Goal: Entertainment & Leisure: Consume media (video, audio)

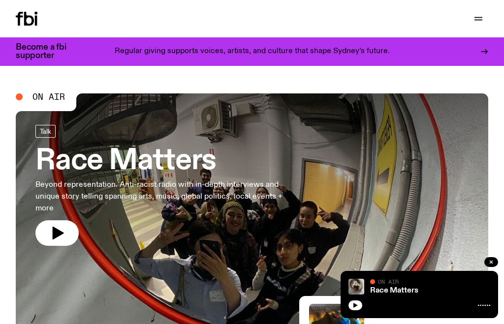
click at [483, 13] on icon "button" at bounding box center [478, 19] width 12 height 12
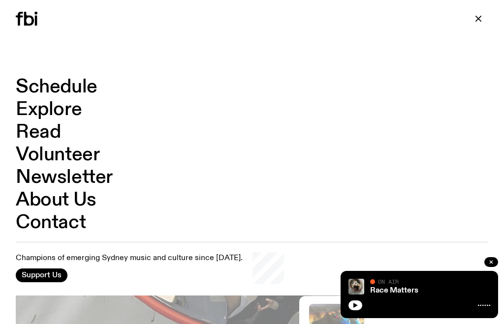
click at [82, 84] on link "Schedule" at bounding box center [57, 87] width 82 height 19
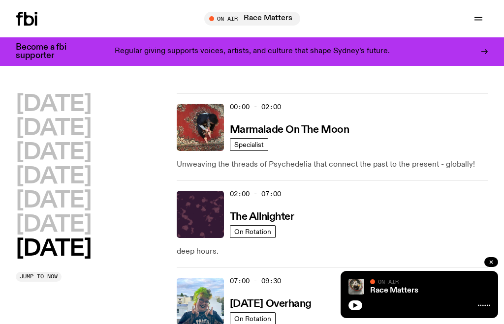
click at [88, 217] on h2 "Saturday" at bounding box center [53, 225] width 75 height 22
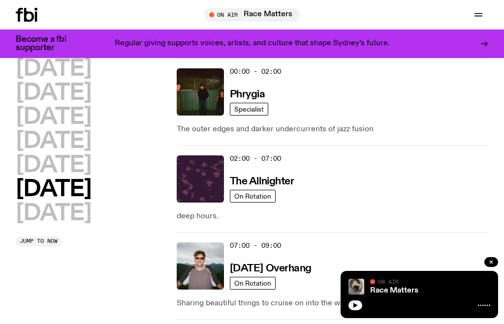
scroll to position [170, 0]
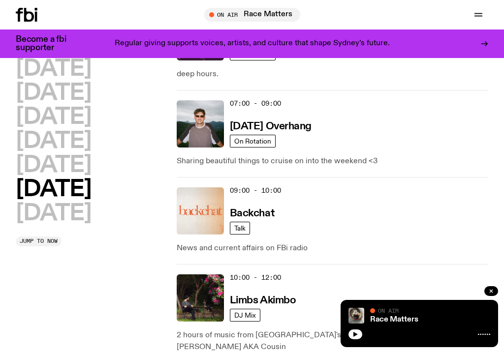
click at [278, 296] on h3 "Limbs Akimbo" at bounding box center [263, 301] width 66 height 10
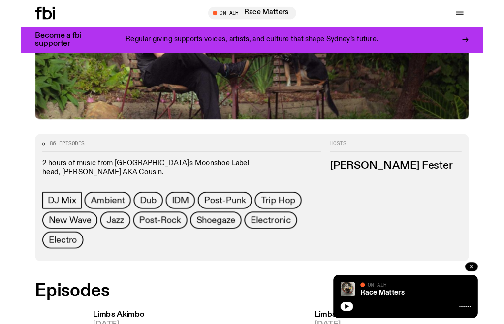
scroll to position [421, 0]
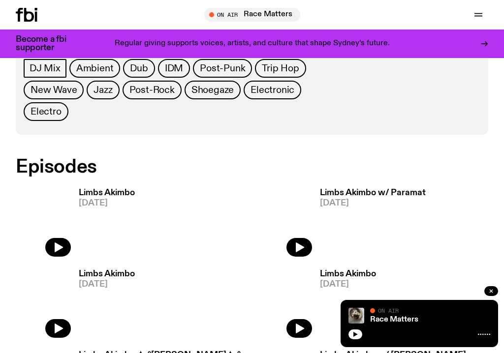
click at [60, 238] on button "button" at bounding box center [58, 247] width 26 height 19
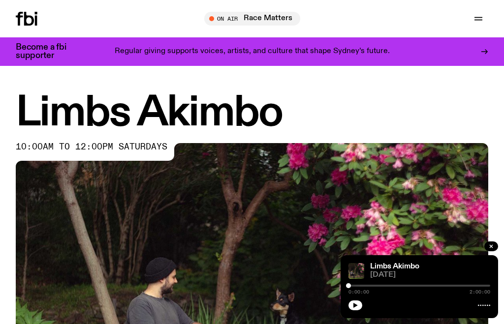
click at [357, 304] on icon "button" at bounding box center [355, 306] width 6 height 6
